Goal: Task Accomplishment & Management: Complete application form

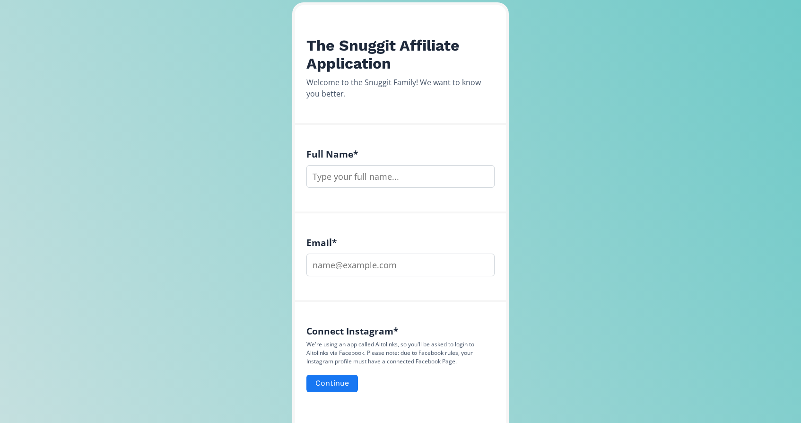
scroll to position [164, 0]
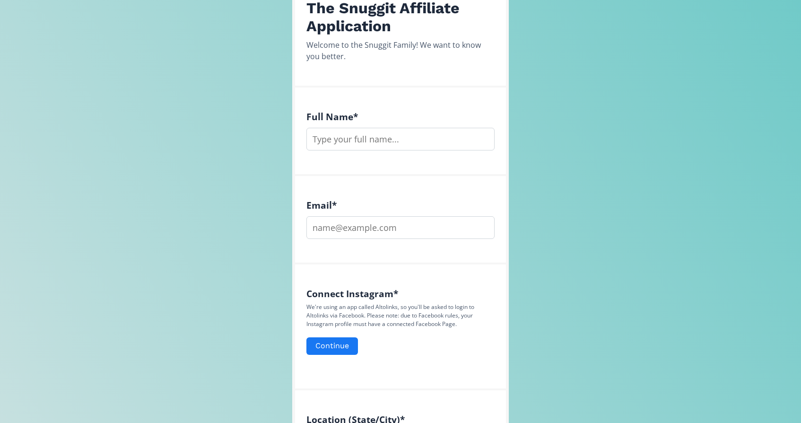
click at [396, 140] on input "text" at bounding box center [400, 139] width 188 height 23
type input "Momo"
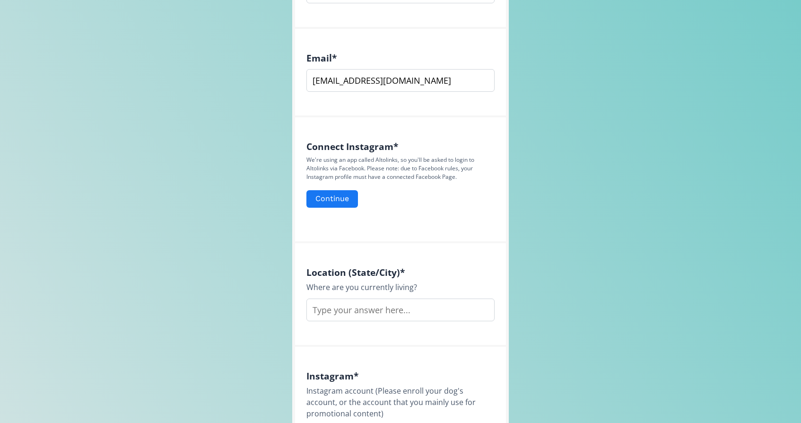
scroll to position [340, 0]
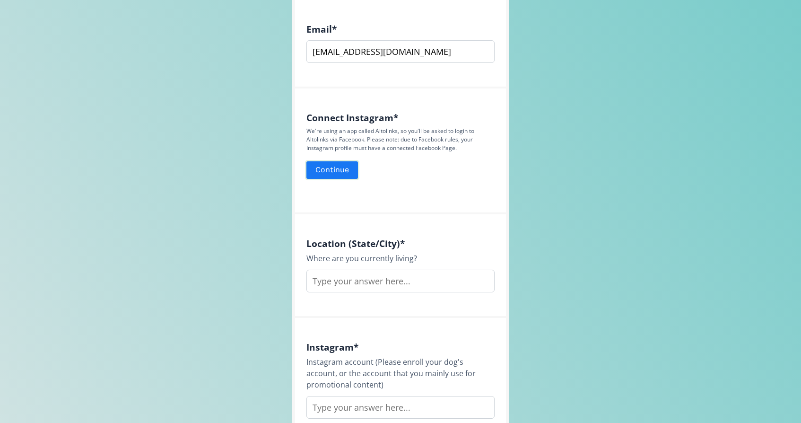
type input "[EMAIL_ADDRESS][DOMAIN_NAME]"
click at [337, 172] on button "Continue" at bounding box center [332, 170] width 54 height 20
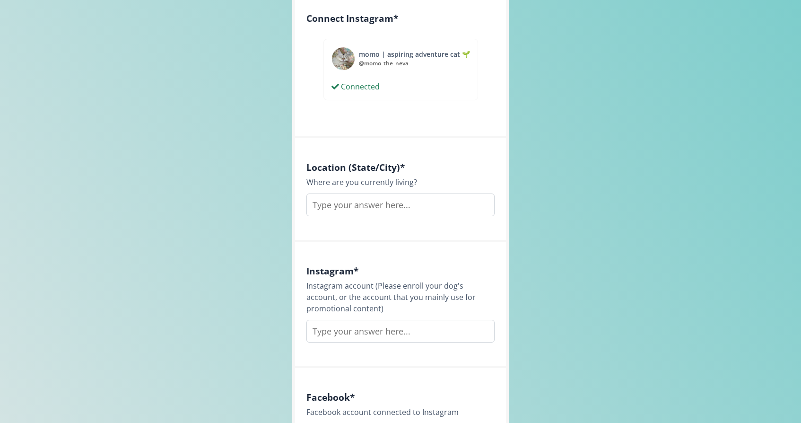
scroll to position [446, 0]
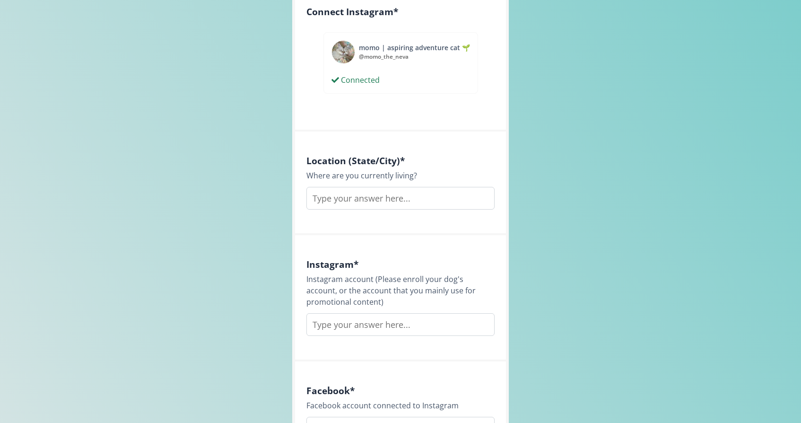
click at [406, 199] on input "text" at bounding box center [400, 198] width 188 height 23
type input "N"
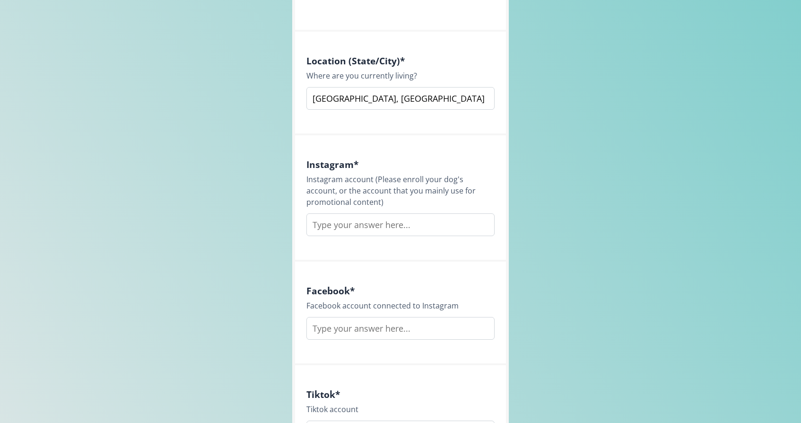
scroll to position [552, 0]
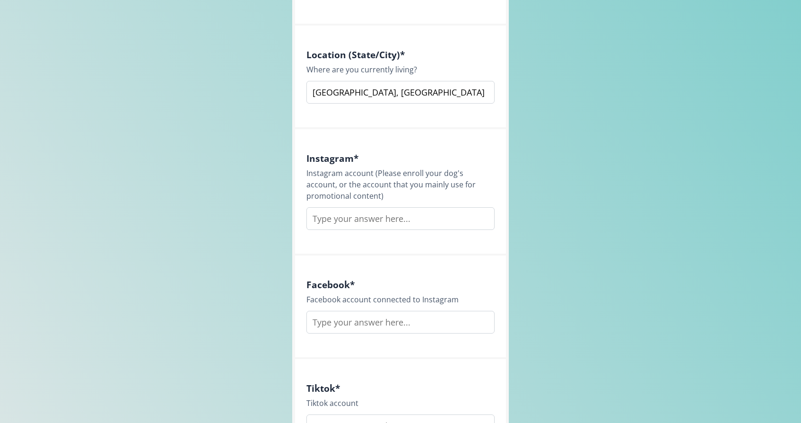
type input "[GEOGRAPHIC_DATA], [GEOGRAPHIC_DATA]"
click at [391, 222] on input "text" at bounding box center [400, 218] width 188 height 23
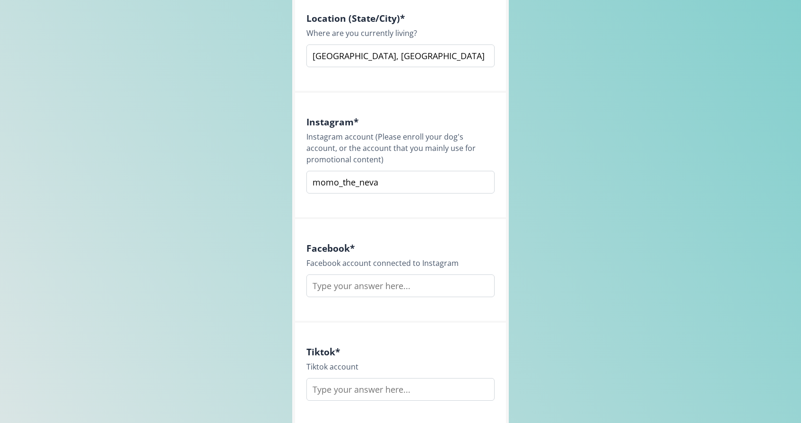
scroll to position [598, 0]
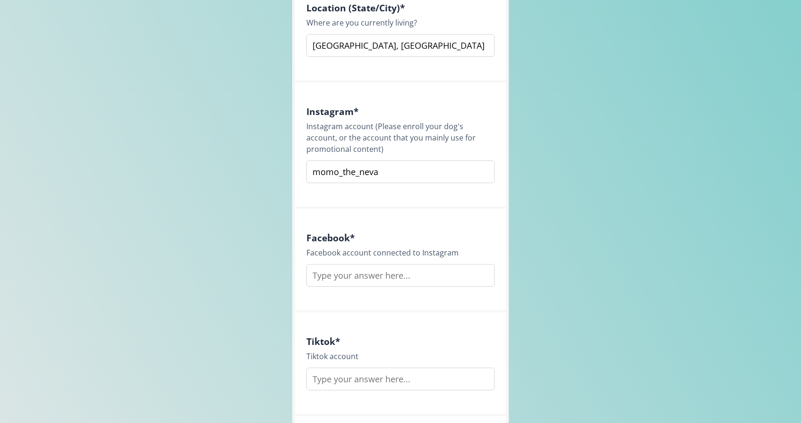
type input "momo_the_neva"
click at [371, 277] on input "text" at bounding box center [400, 275] width 188 height 23
click at [357, 280] on input "momo_the_neva" at bounding box center [400, 275] width 188 height 23
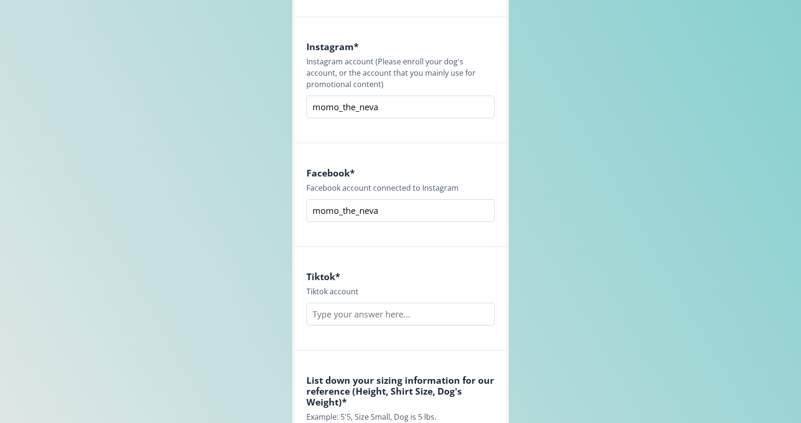
scroll to position [707, 0]
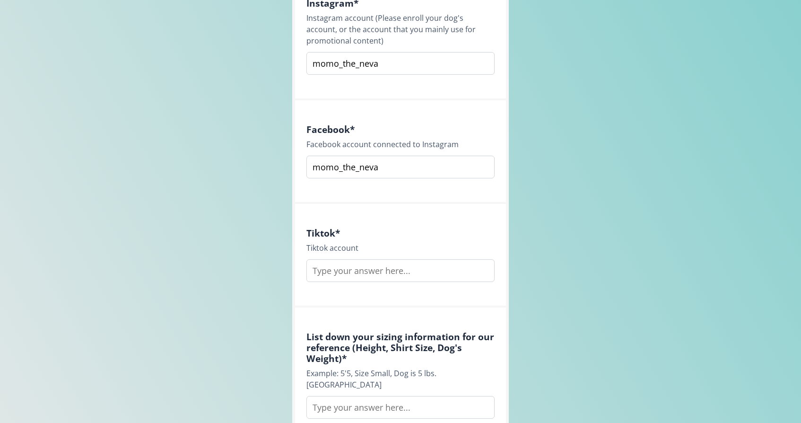
type input "momo_the_neva"
click at [348, 273] on input "text" at bounding box center [400, 270] width 188 height 23
paste input "momo_the_neva"
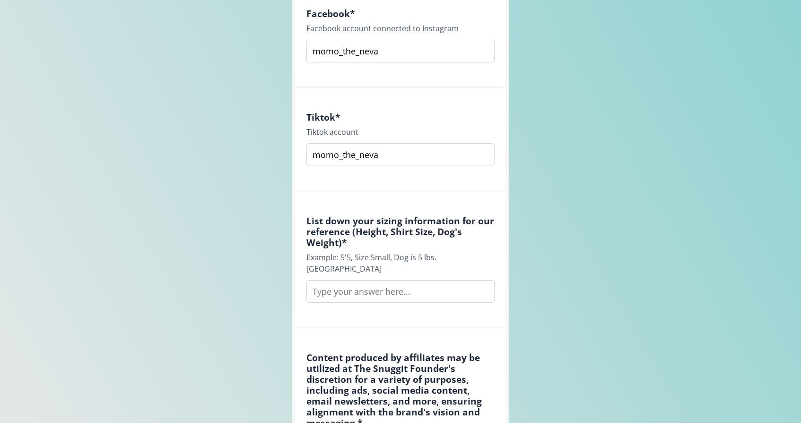
scroll to position [882, 0]
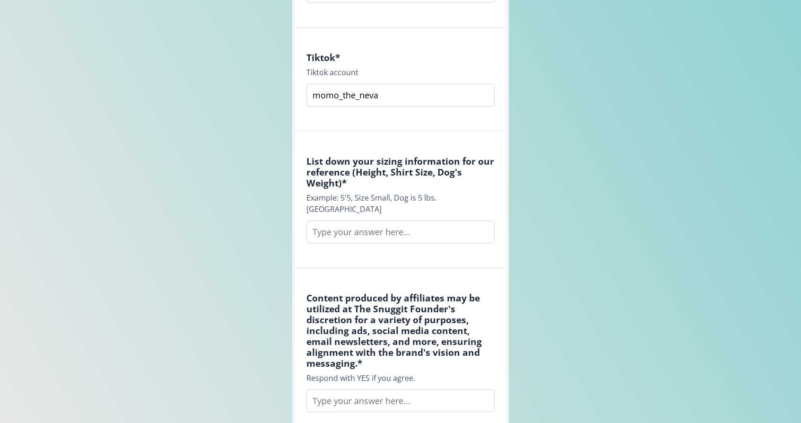
type input "momo_the_neva"
click at [342, 223] on input "text" at bounding box center [400, 231] width 188 height 23
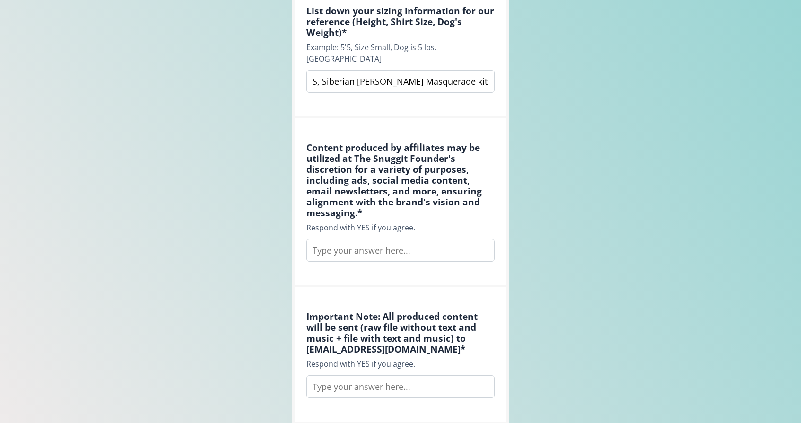
scroll to position [1035, 0]
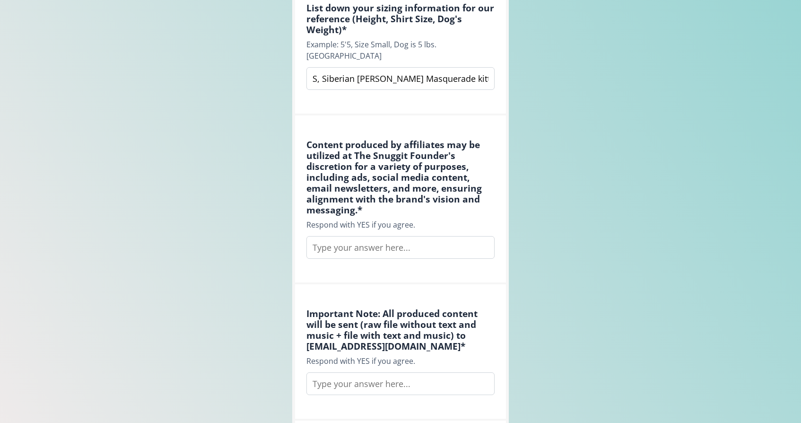
type input "5'6", Size XS, Siberian [PERSON_NAME] Masquerade kitten 8.5-9 lbs"
click at [357, 240] on input "text" at bounding box center [400, 247] width 188 height 23
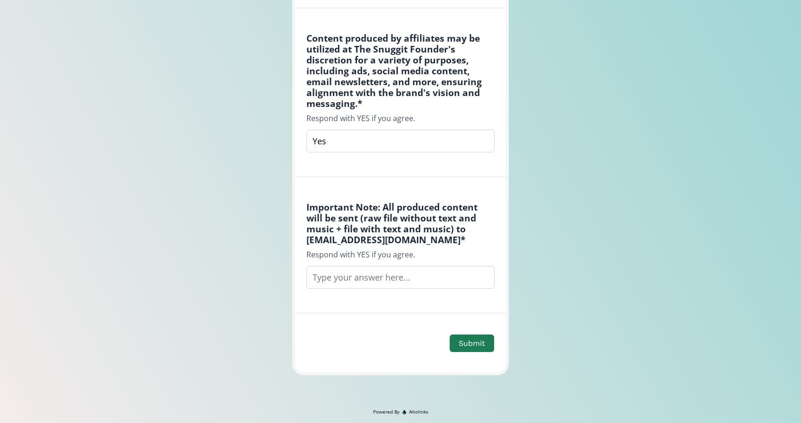
scroll to position [1147, 0]
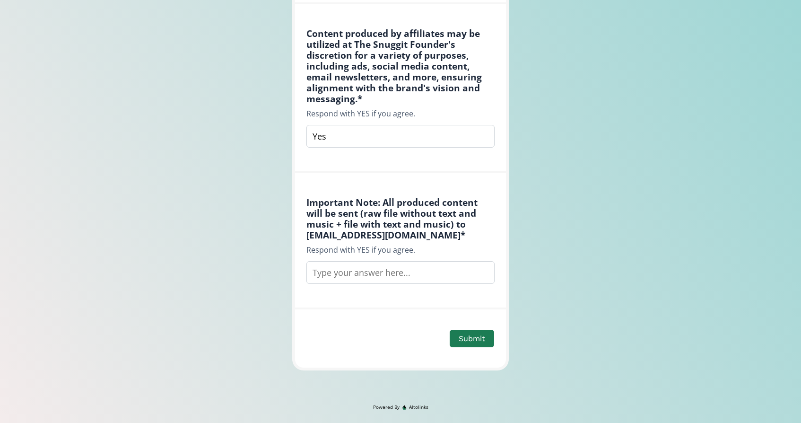
type input "Yes"
click at [390, 264] on input "text" at bounding box center [400, 272] width 188 height 23
type input "Yes"
click at [473, 331] on button "Submit" at bounding box center [471, 338] width 47 height 20
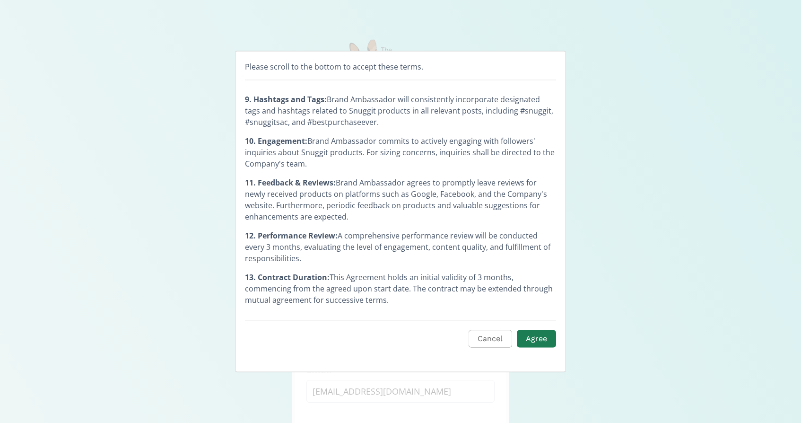
scroll to position [408, 0]
click at [536, 337] on button "Agree" at bounding box center [537, 338] width 42 height 20
